Goal: Transaction & Acquisition: Purchase product/service

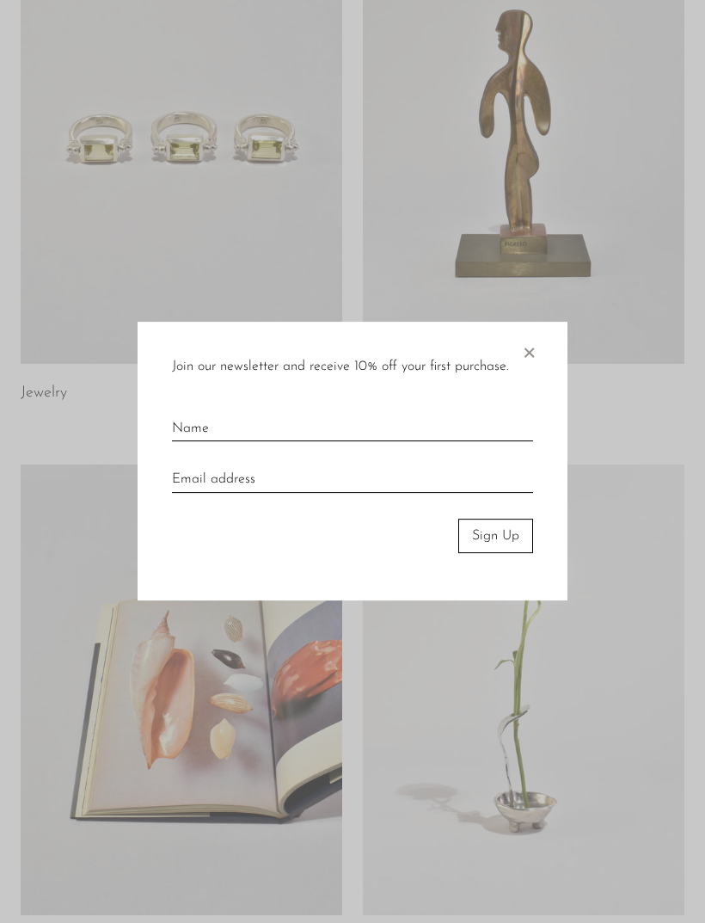
scroll to position [219, 0]
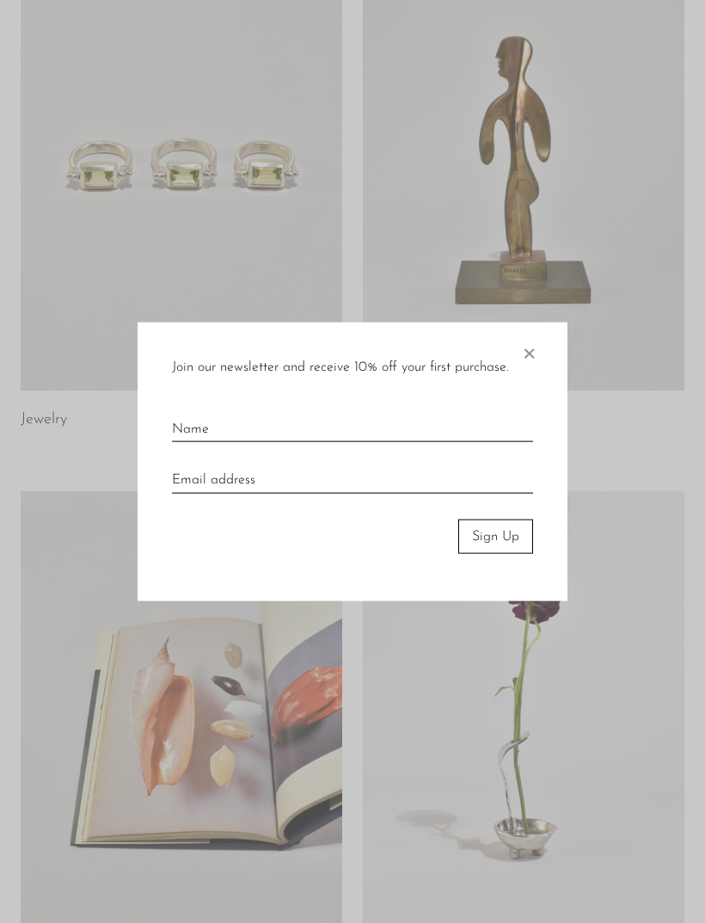
click at [520, 366] on span "×" at bounding box center [528, 349] width 17 height 55
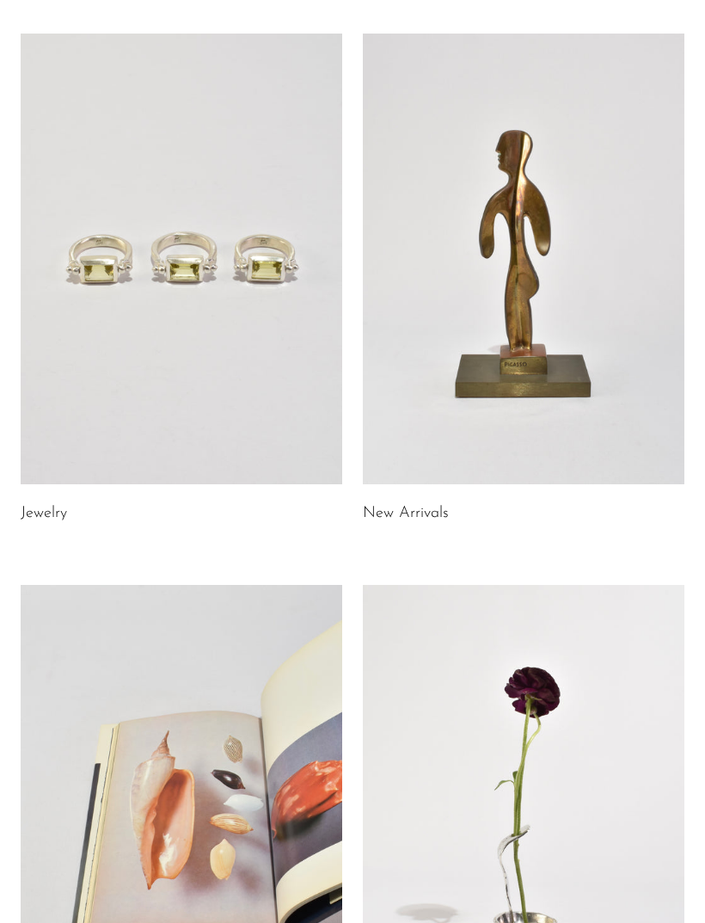
scroll to position [0, 0]
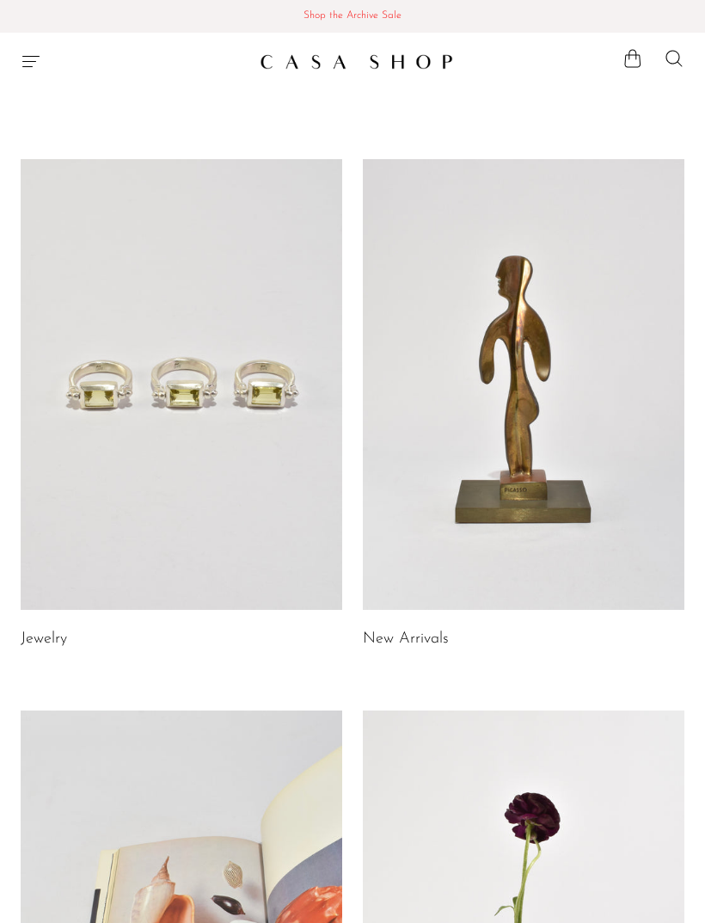
click at [39, 64] on icon "Menu" at bounding box center [31, 61] width 21 height 21
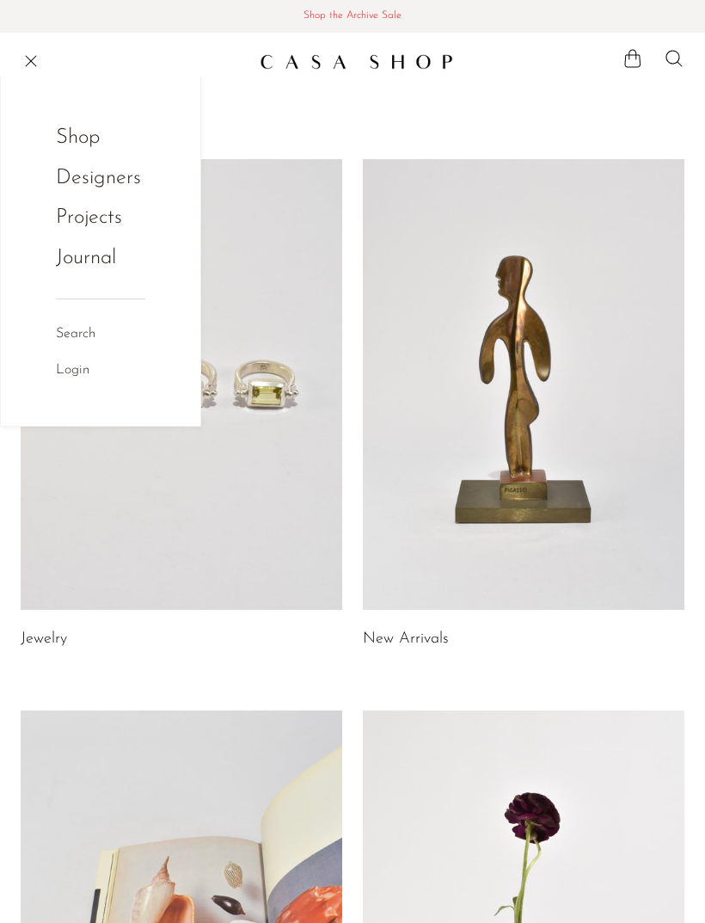
click at [79, 138] on link "Shop" at bounding box center [89, 137] width 67 height 33
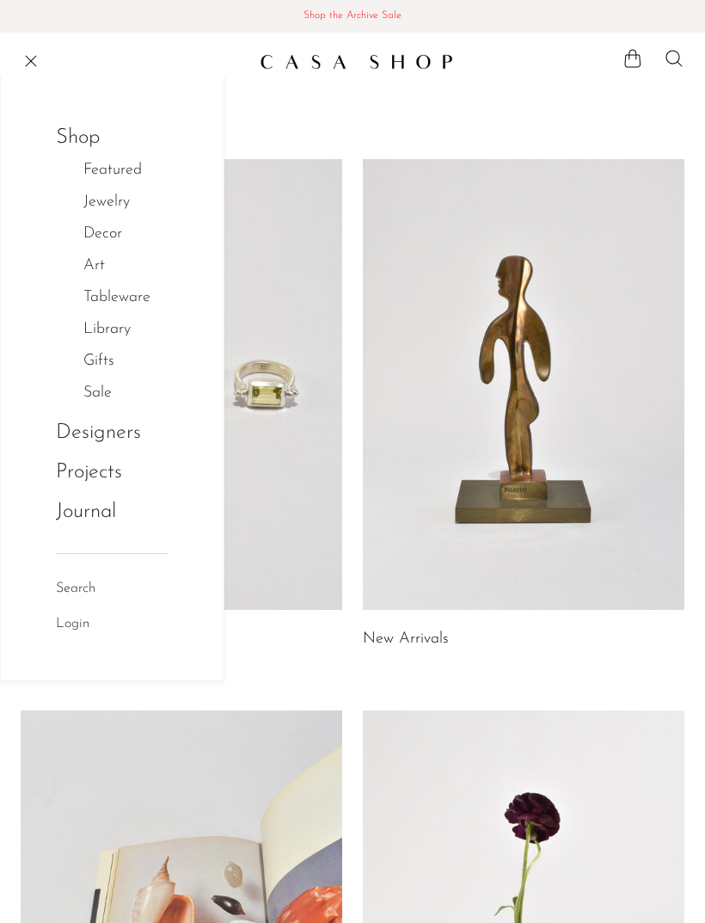
click at [89, 173] on link "Featured" at bounding box center [121, 170] width 77 height 25
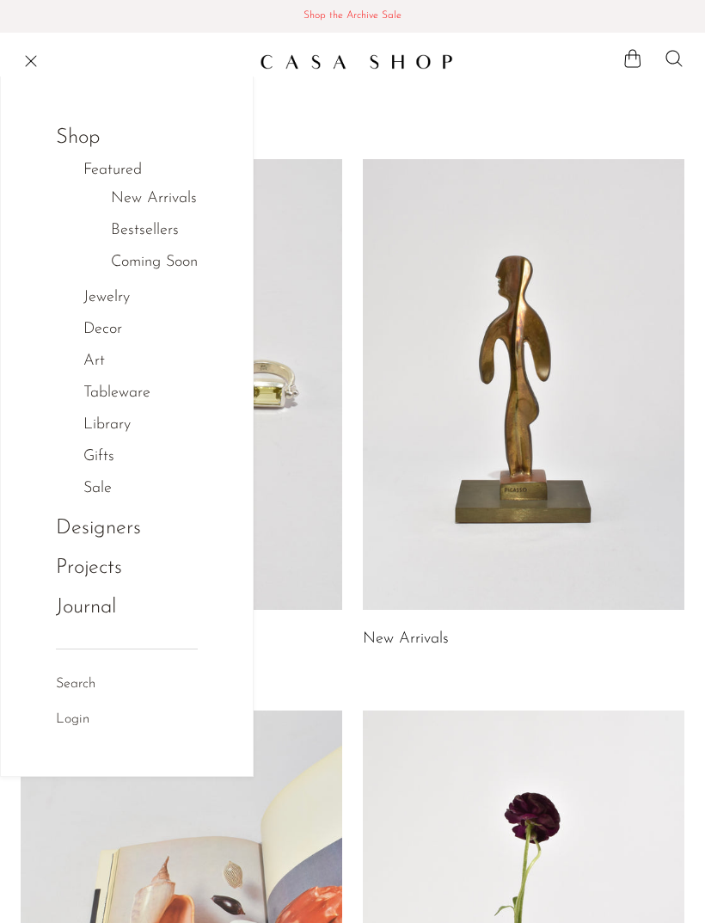
click at [132, 204] on link "New Arrivals" at bounding box center [154, 199] width 86 height 25
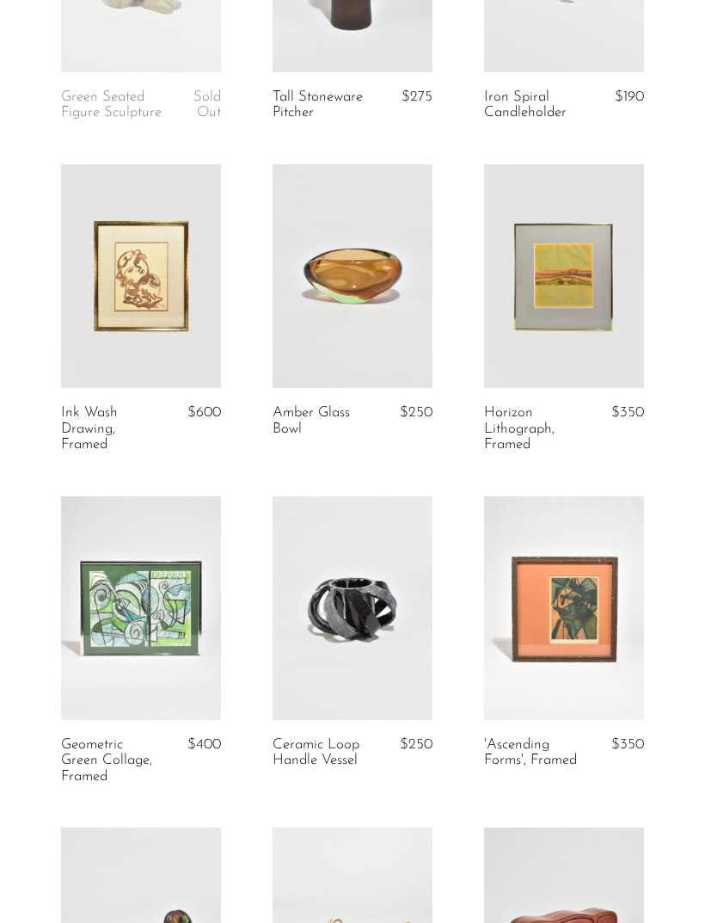
scroll to position [543, 0]
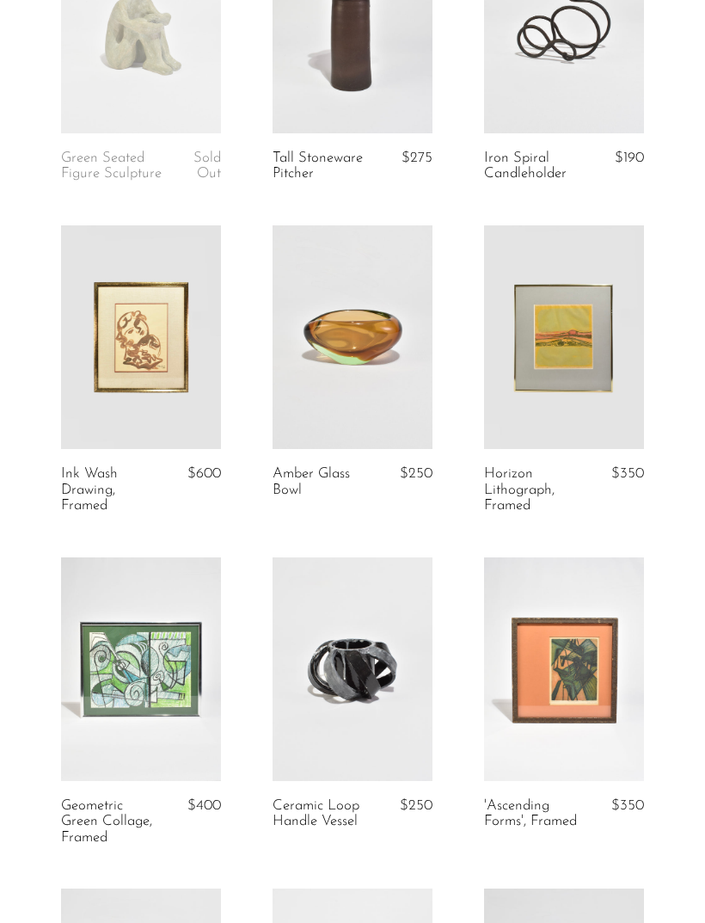
click at [75, 466] on link "Ink Wash Drawing, Framed" at bounding box center [111, 489] width 101 height 47
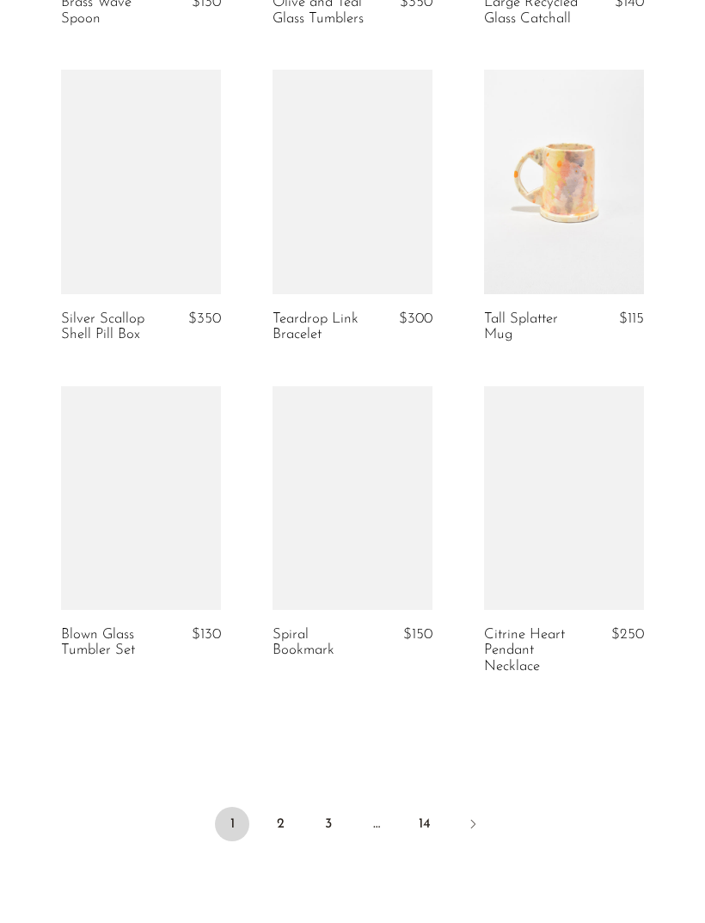
scroll to position [3301, 0]
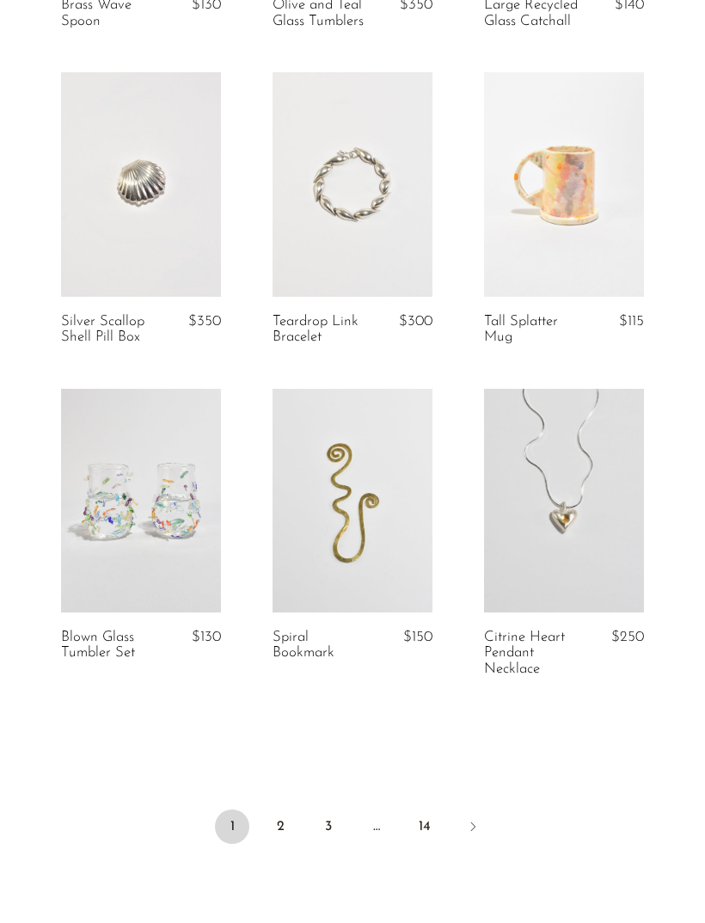
click at [274, 819] on link "2" at bounding box center [280, 826] width 34 height 34
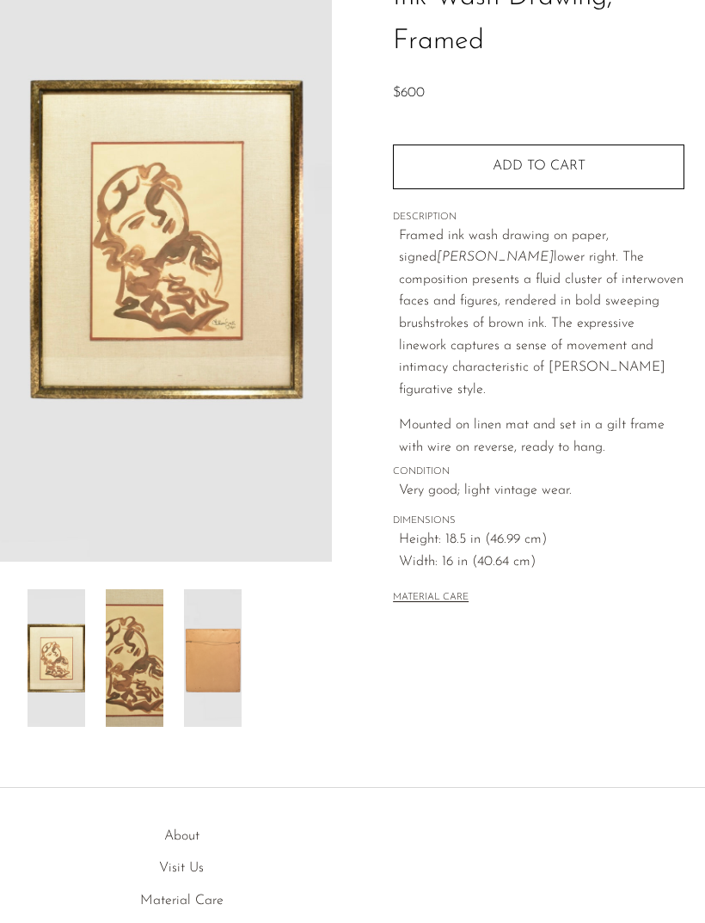
scroll to position [162, 0]
click at [121, 651] on img at bounding box center [135, 658] width 58 height 138
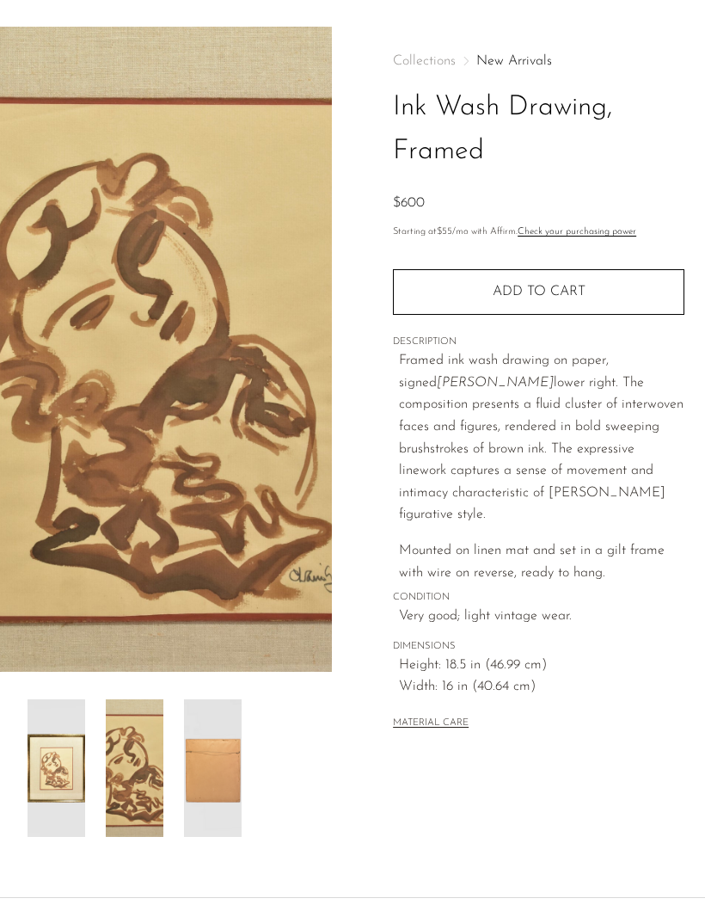
scroll to position [0, 0]
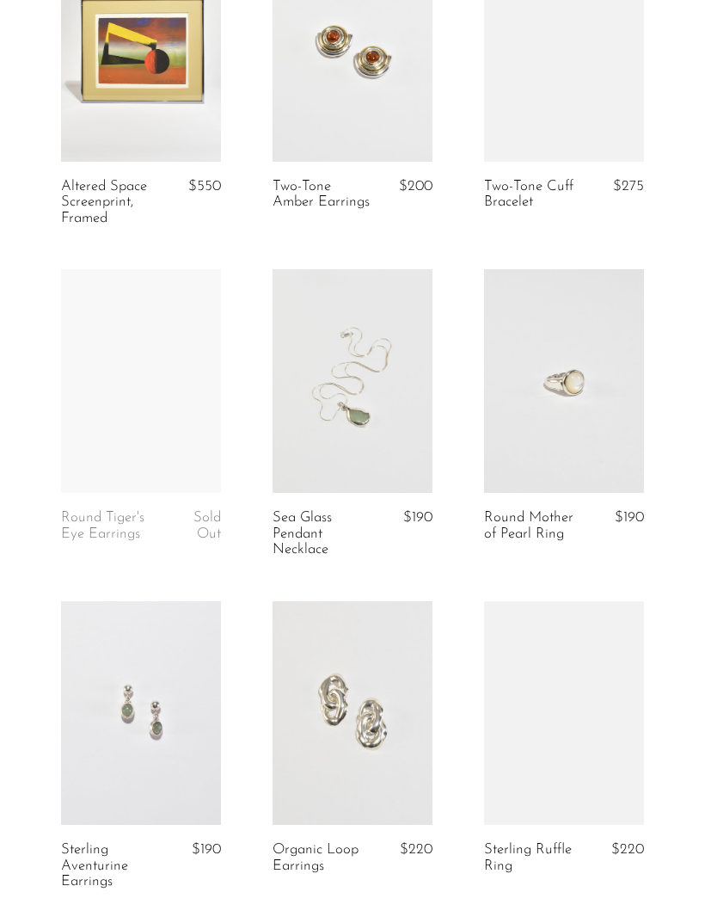
scroll to position [2776, 0]
